Goal: Book appointment/travel/reservation

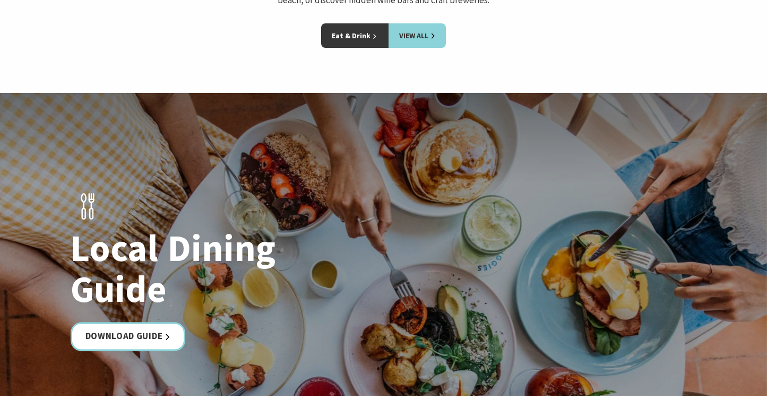
scroll to position [1675, 0]
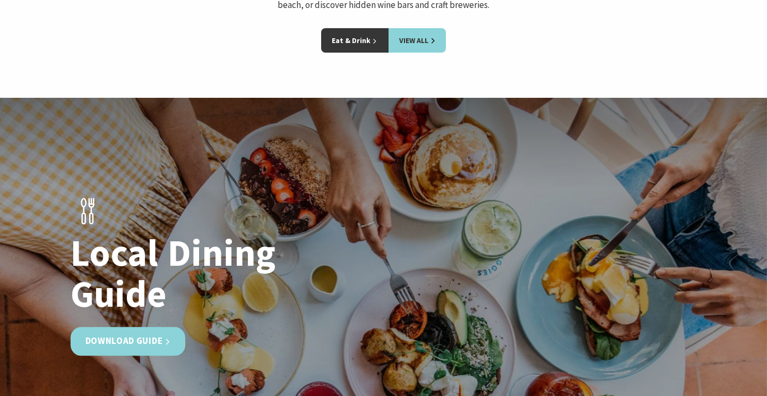
click at [131, 327] on link "Download Guide" at bounding box center [128, 341] width 115 height 28
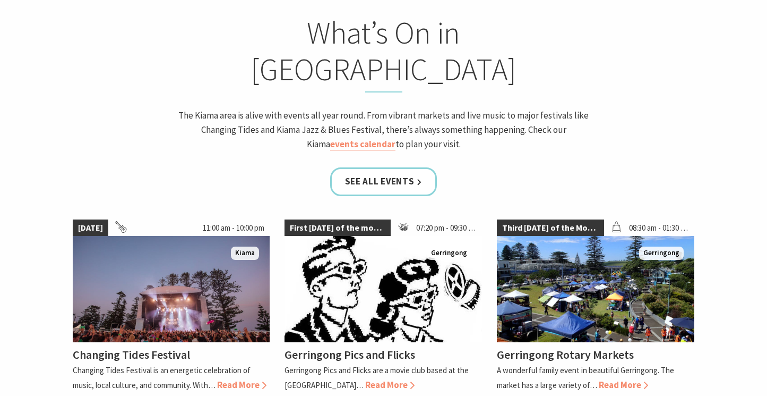
scroll to position [452, 0]
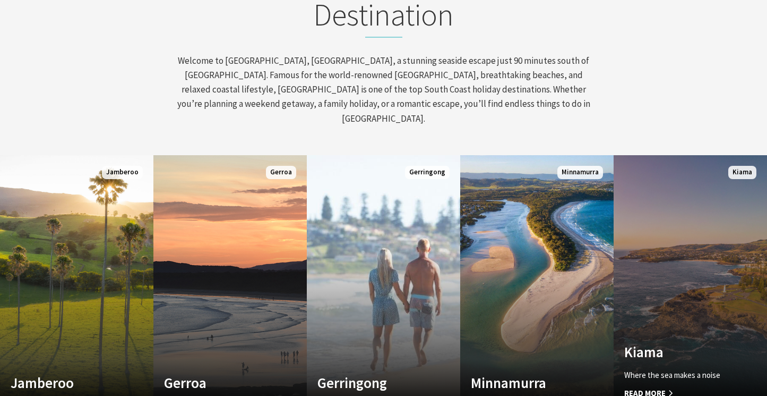
click at [661, 353] on div "Kiama Where the sea makes a noise Read More" at bounding box center [679, 371] width 131 height 56
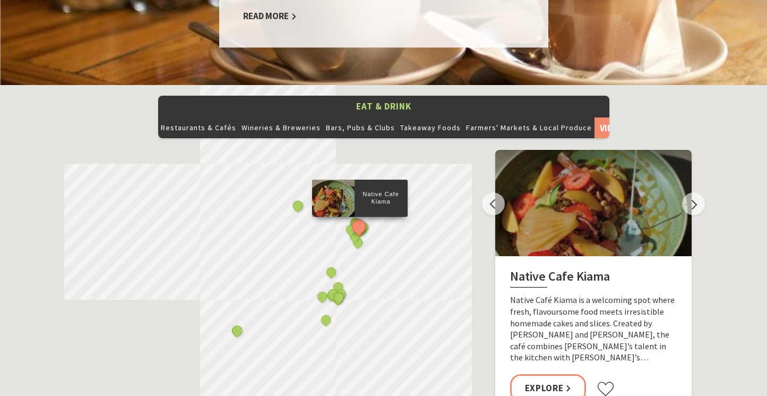
scroll to position [1130, 0]
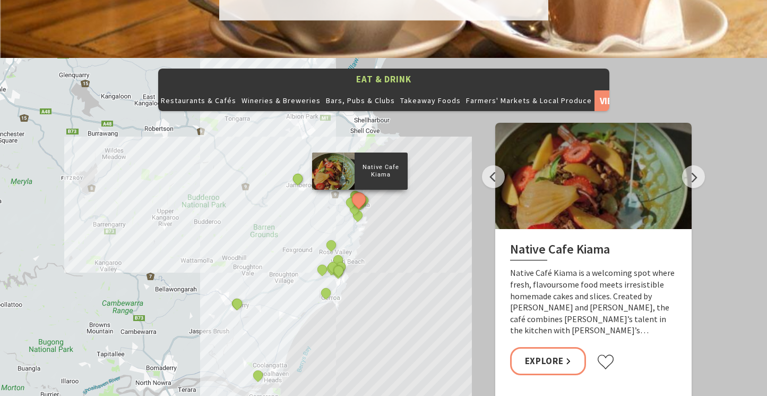
click at [401, 218] on div "Native Cafe Kiama Curries and Spirits Indian Restaurant Yves Restaurant and Bar…" at bounding box center [383, 249] width 767 height 382
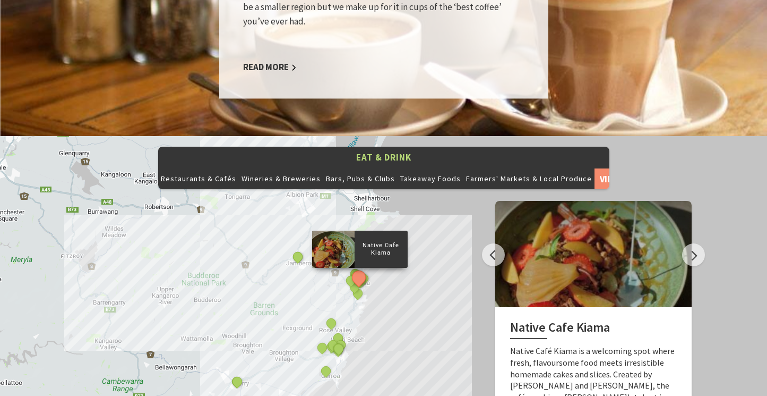
scroll to position [1119, 0]
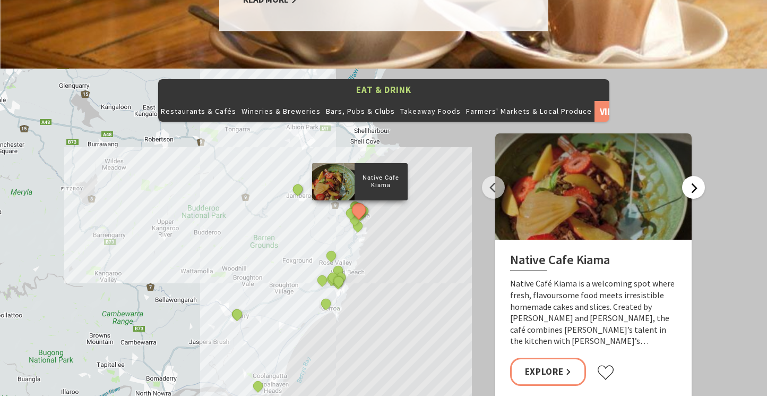
click at [696, 176] on button "Next" at bounding box center [693, 187] width 23 height 23
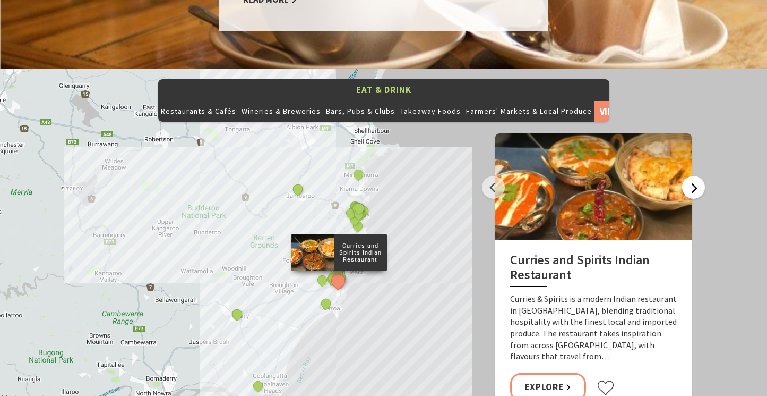
click at [696, 176] on button "Next" at bounding box center [693, 187] width 23 height 23
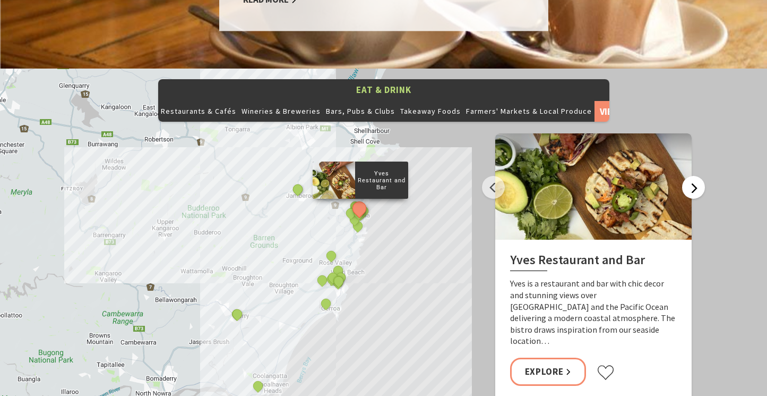
click at [696, 176] on button "Next" at bounding box center [693, 187] width 23 height 23
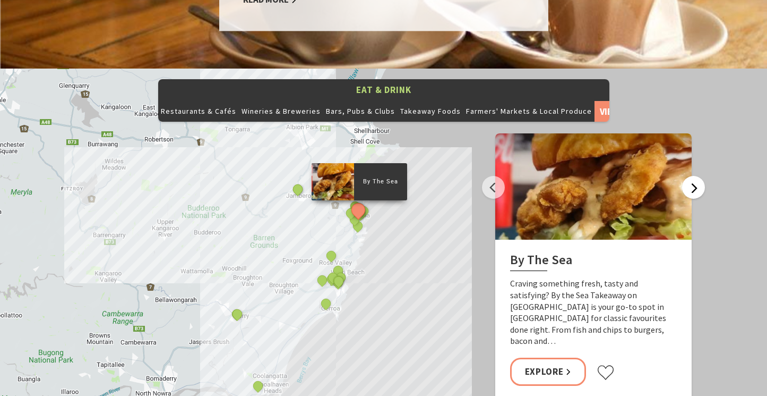
click at [696, 176] on button "Next" at bounding box center [693, 187] width 23 height 23
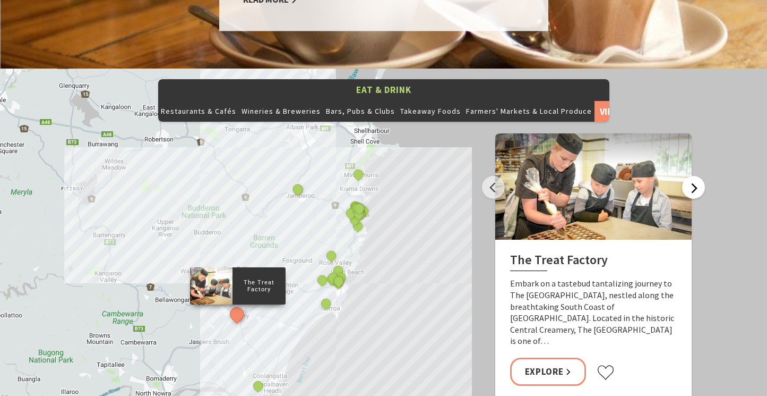
click at [696, 176] on button "Next" at bounding box center [693, 187] width 23 height 23
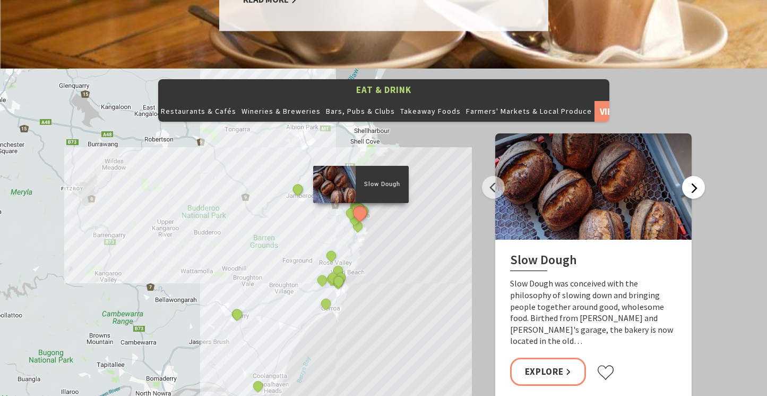
click at [696, 176] on button "Next" at bounding box center [693, 187] width 23 height 23
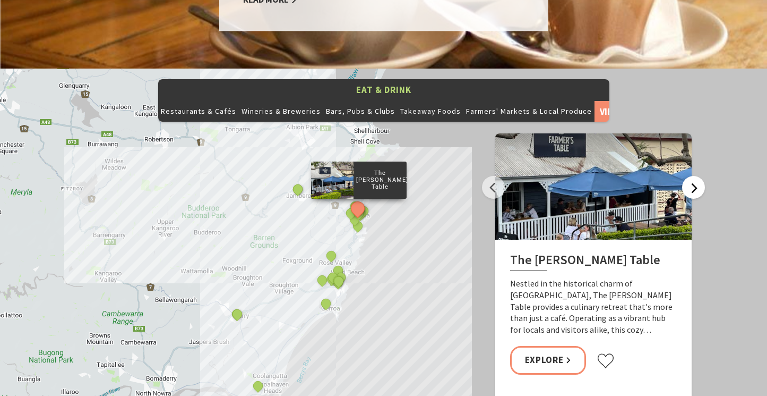
click at [696, 176] on button "Next" at bounding box center [693, 187] width 23 height 23
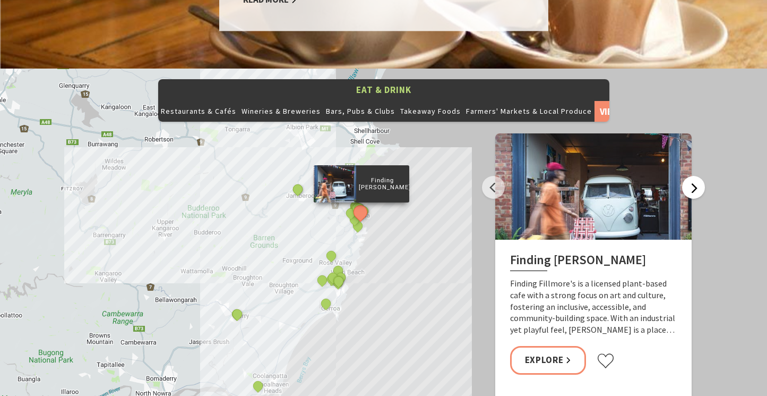
click at [696, 176] on button "Next" at bounding box center [693, 187] width 23 height 23
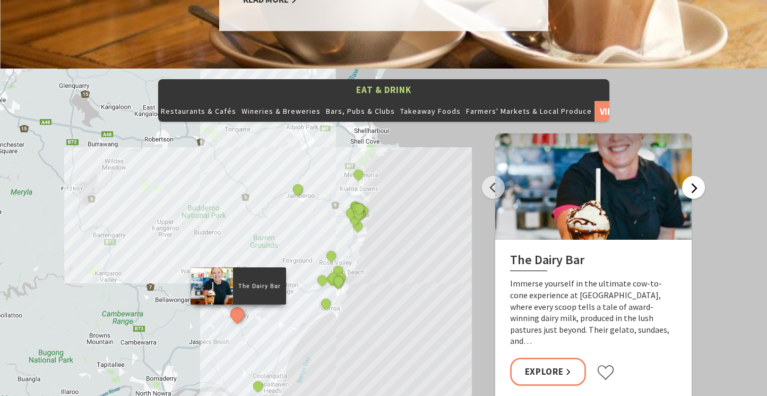
click at [691, 176] on button "Next" at bounding box center [693, 187] width 23 height 23
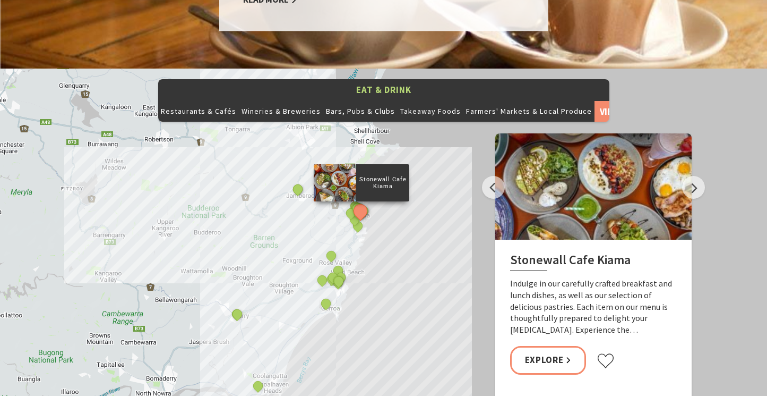
click at [353, 166] on div at bounding box center [335, 182] width 42 height 37
click at [593, 184] on div at bounding box center [593, 186] width 196 height 106
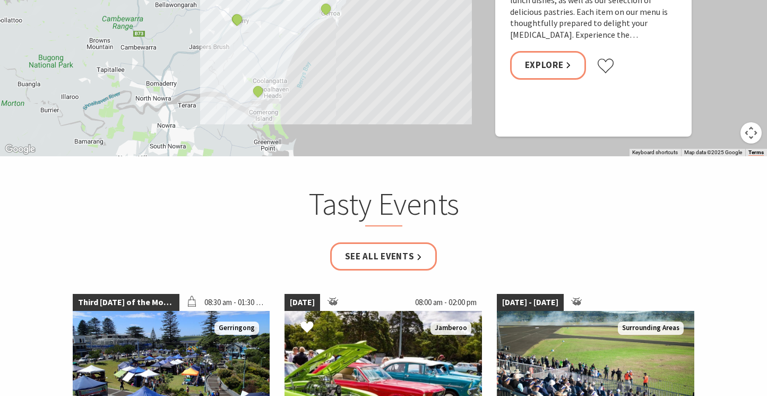
scroll to position [1490, 0]
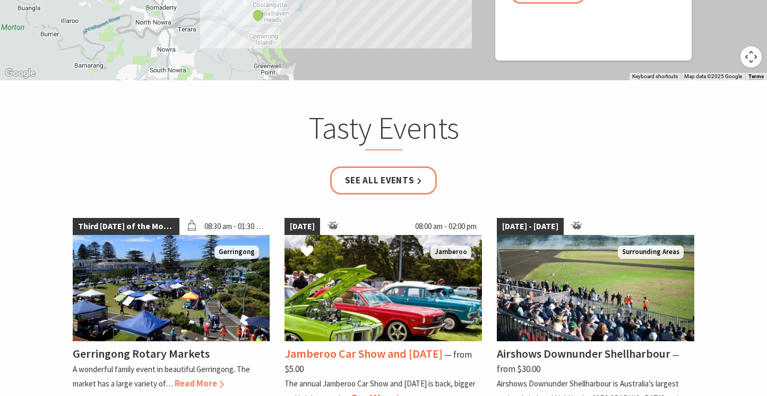
click at [363, 282] on img at bounding box center [384, 288] width 198 height 106
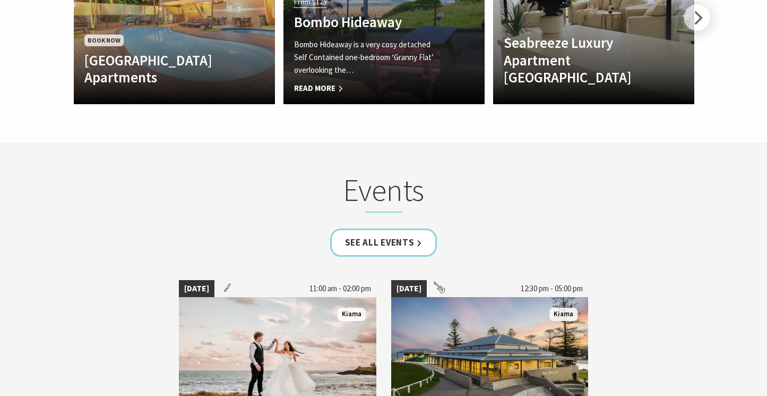
scroll to position [2720, 0]
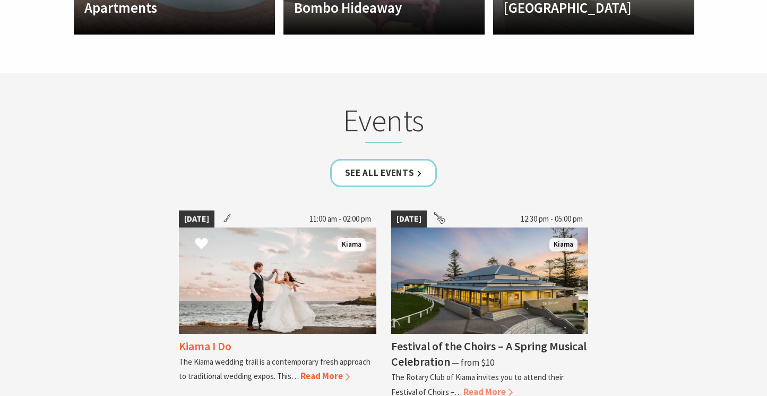
click at [322, 370] on span "Read More" at bounding box center [325, 376] width 49 height 12
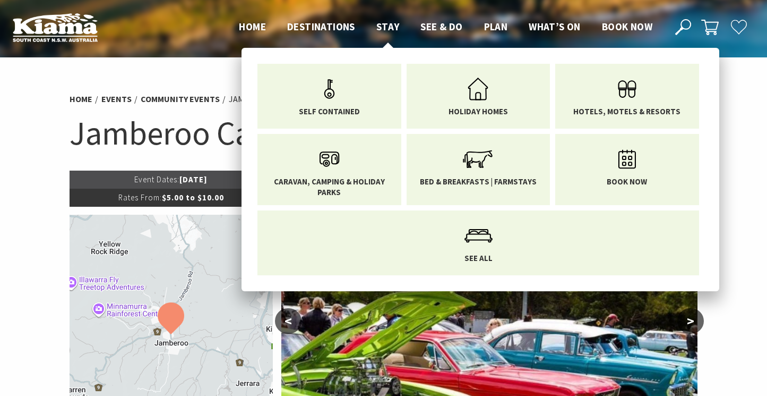
click at [382, 27] on span "Stay" at bounding box center [387, 26] width 23 height 13
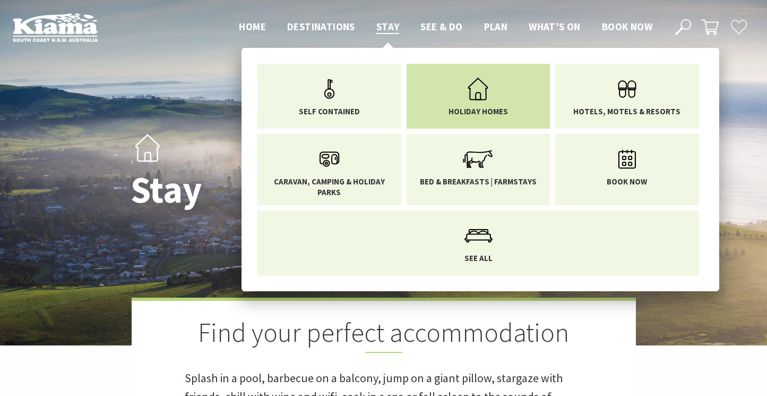
click at [510, 109] on li "Holiday Homes" at bounding box center [479, 96] width 144 height 65
click at [474, 116] on li "Holiday Homes" at bounding box center [479, 96] width 144 height 65
click at [474, 97] on icon "Main Menu" at bounding box center [478, 89] width 35 height 35
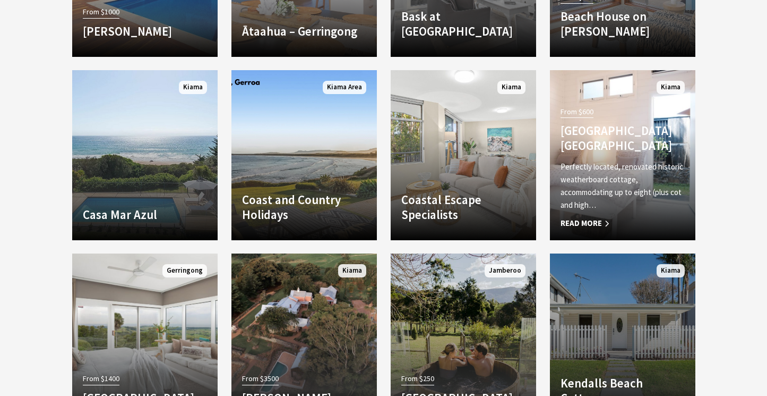
scroll to position [1073, 0]
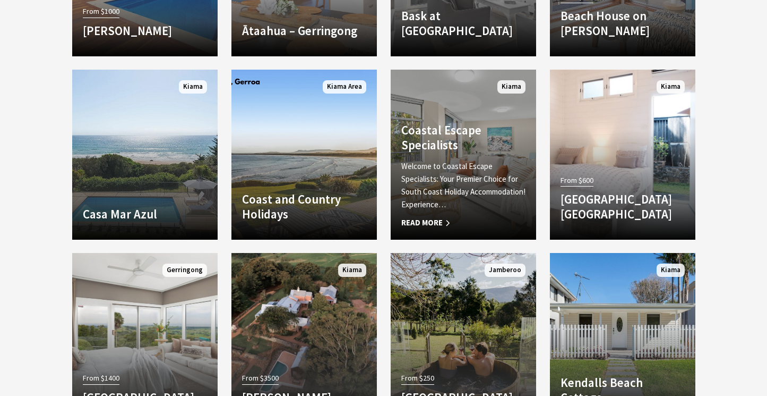
click at [487, 188] on p "Welcome to Coastal Escape Specialists: Your Premier Choice for South Coast Holi…" at bounding box center [463, 185] width 124 height 51
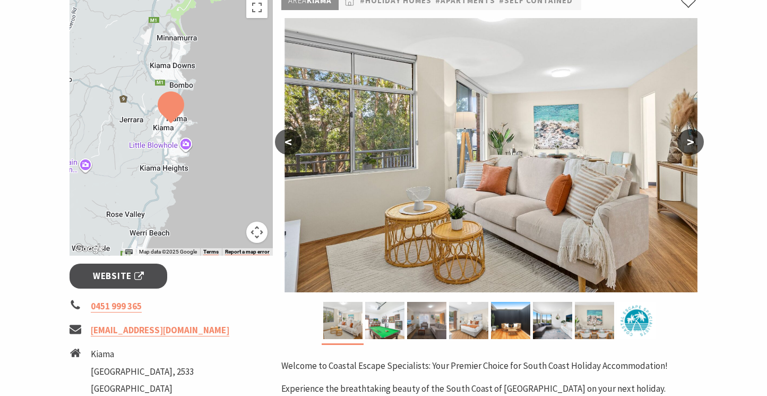
scroll to position [196, 0]
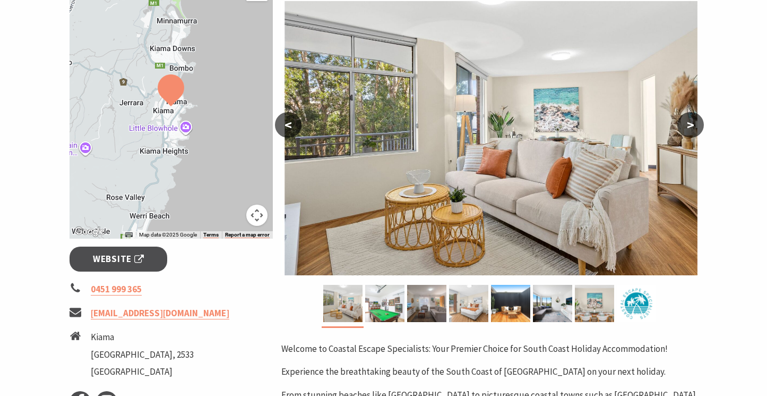
click at [692, 127] on button ">" at bounding box center [691, 124] width 27 height 25
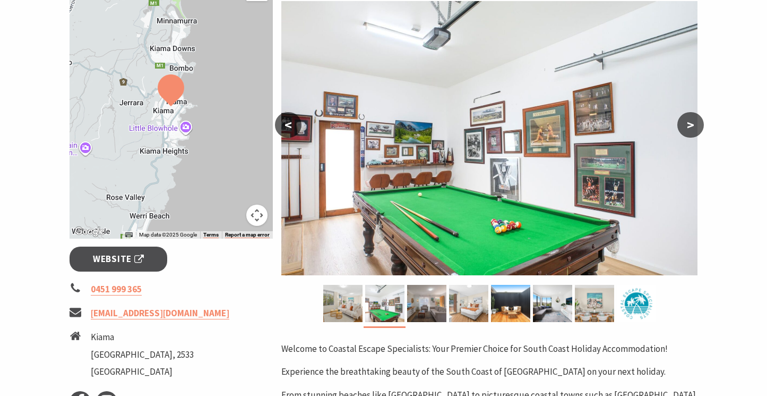
click at [691, 129] on button ">" at bounding box center [691, 124] width 27 height 25
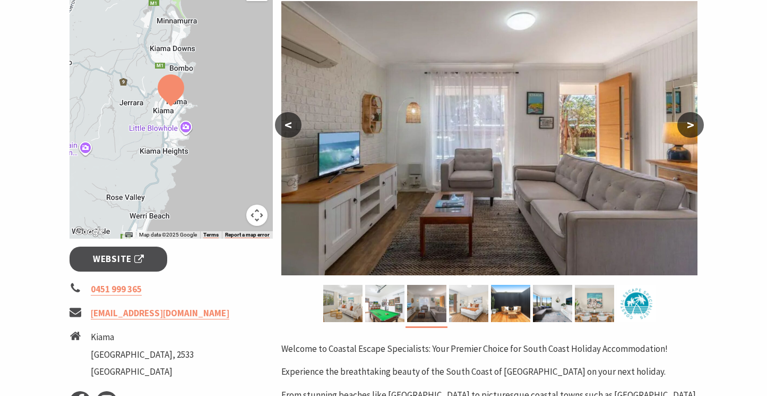
click at [691, 129] on button ">" at bounding box center [691, 124] width 27 height 25
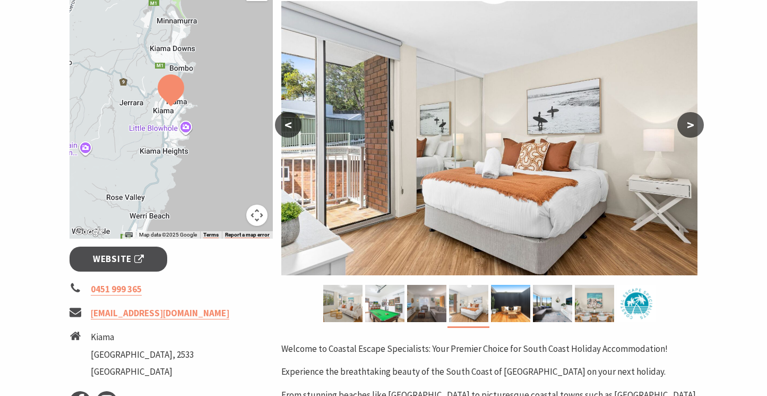
click at [691, 129] on button ">" at bounding box center [691, 124] width 27 height 25
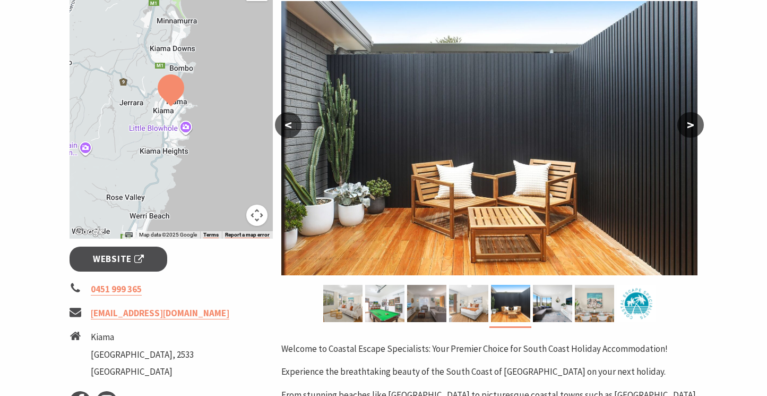
click at [691, 129] on button ">" at bounding box center [691, 124] width 27 height 25
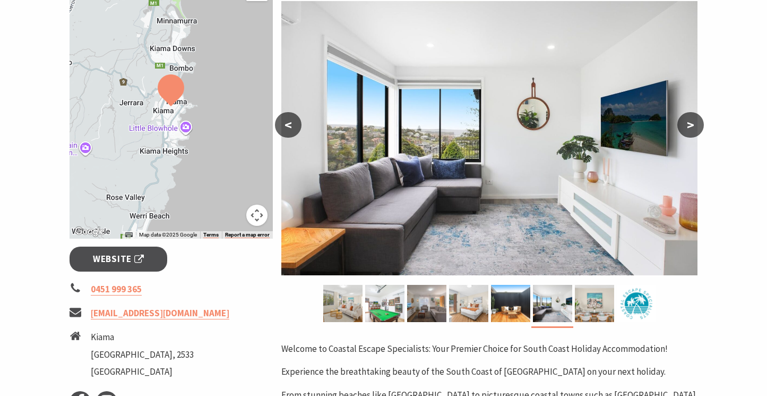
click at [691, 130] on button ">" at bounding box center [691, 124] width 27 height 25
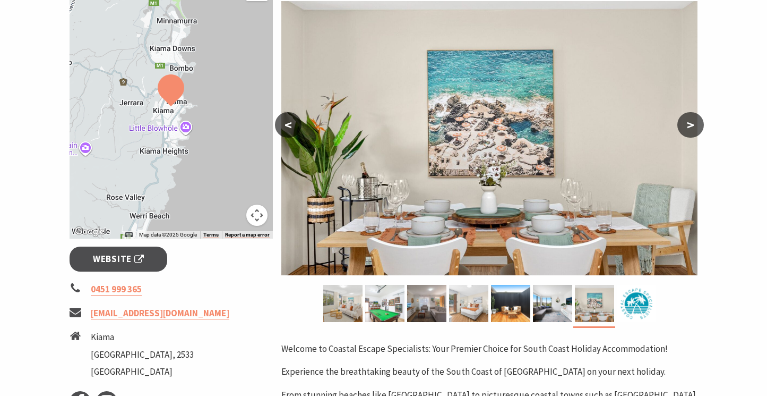
click at [691, 130] on button ">" at bounding box center [691, 124] width 27 height 25
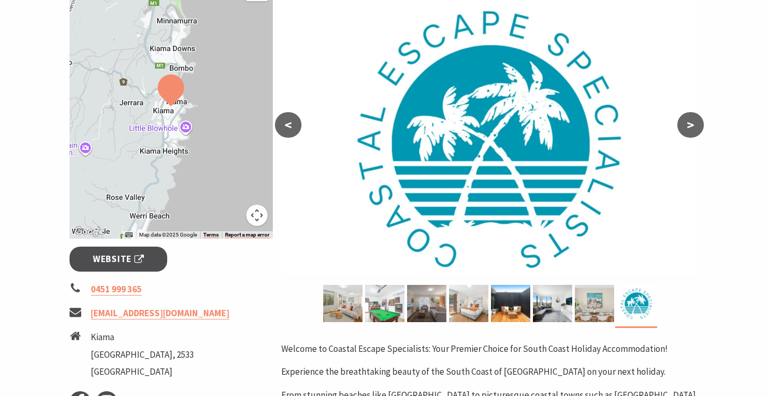
click at [691, 130] on button ">" at bounding box center [691, 124] width 27 height 25
click at [277, 124] on button "<" at bounding box center [288, 124] width 27 height 25
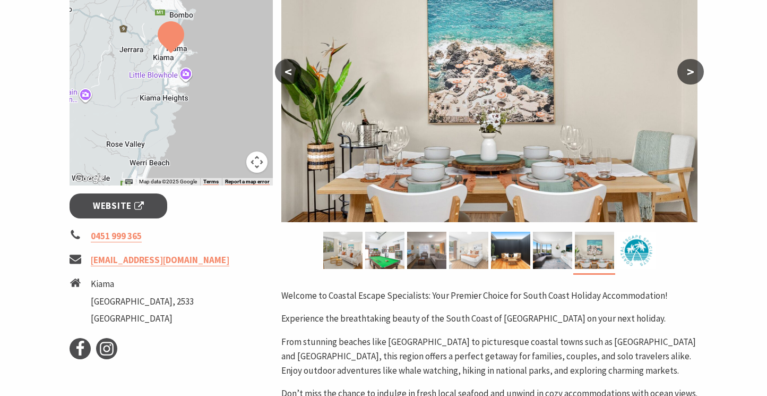
scroll to position [243, 0]
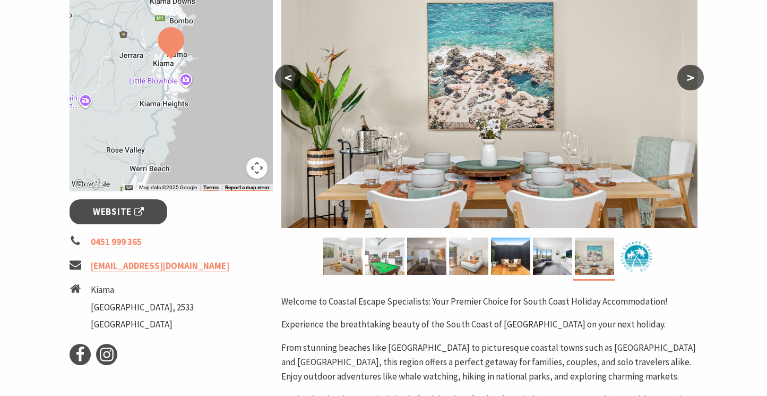
click at [172, 85] on div at bounding box center [172, 59] width 204 height 264
click at [176, 80] on div at bounding box center [172, 59] width 204 height 264
